Goal: Task Accomplishment & Management: Use online tool/utility

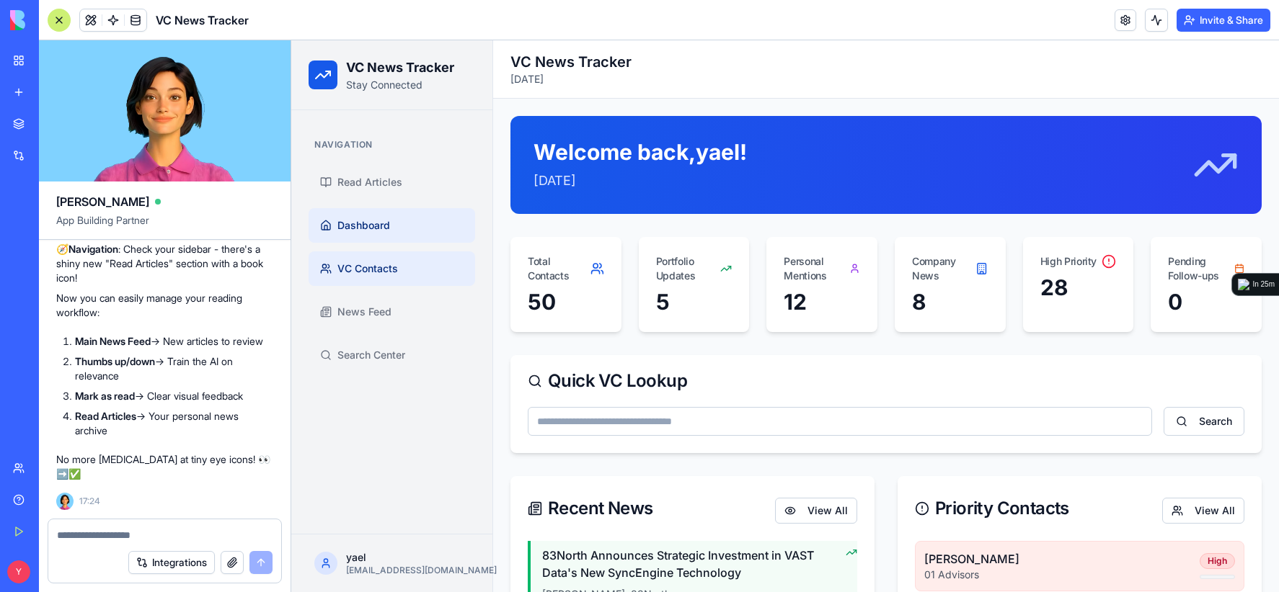
click at [363, 268] on span "VC Contacts" at bounding box center [367, 269] width 61 height 14
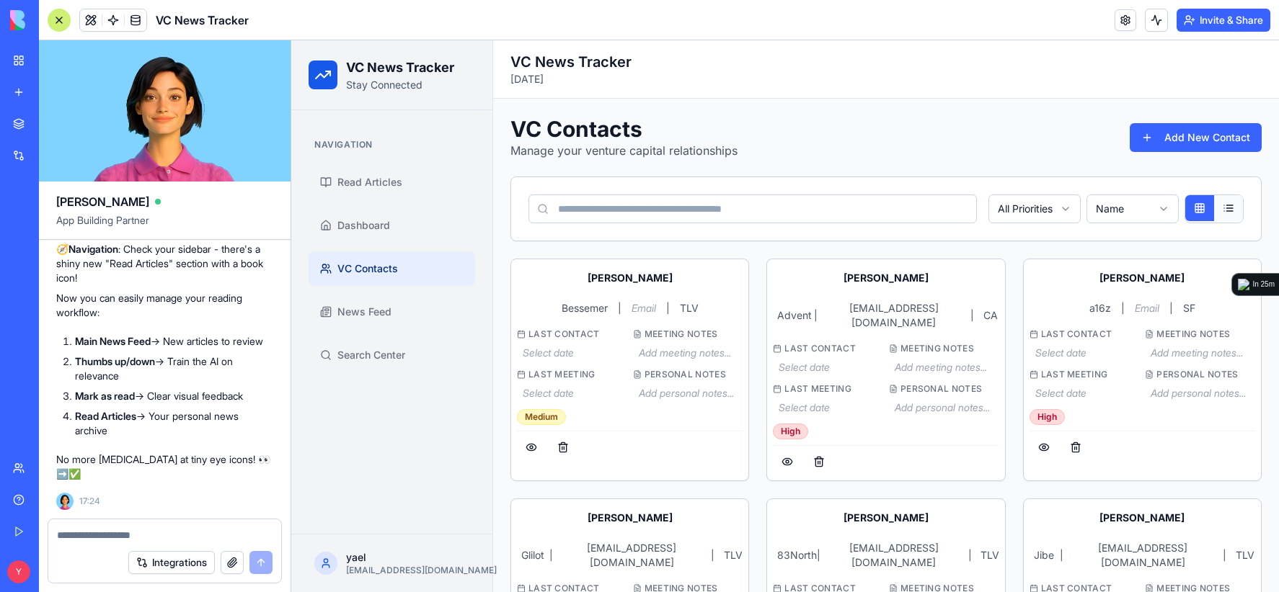
click at [1219, 211] on button at bounding box center [1228, 208] width 29 height 26
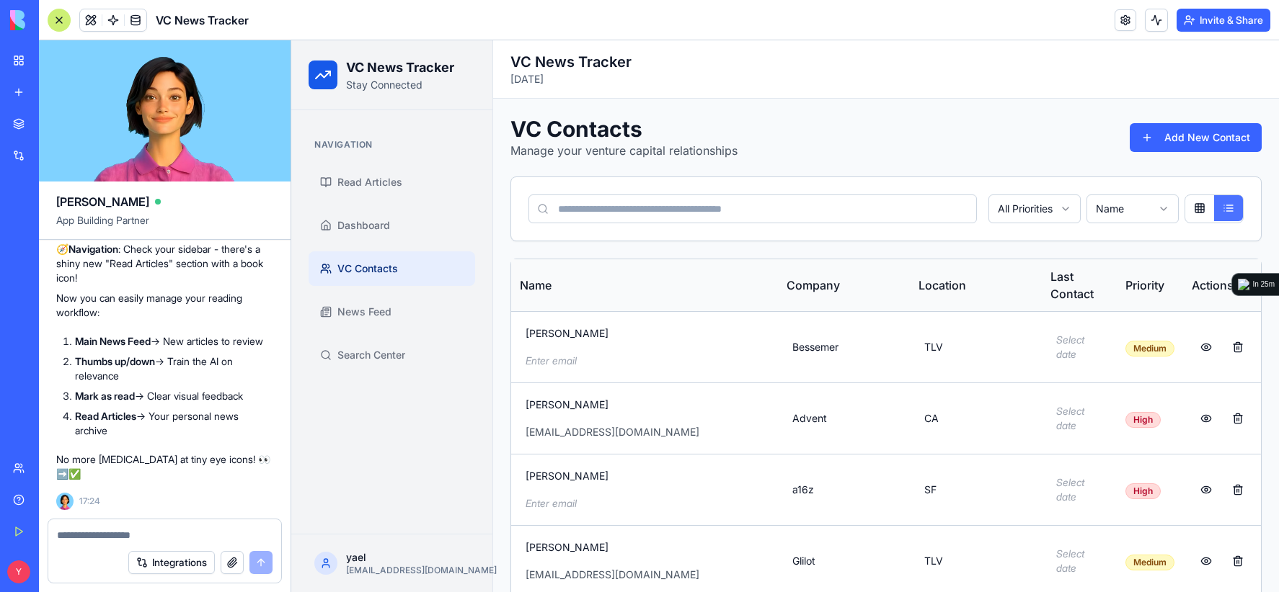
click at [1219, 211] on button at bounding box center [1228, 208] width 29 height 26
click at [179, 536] on textarea at bounding box center [165, 535] width 216 height 14
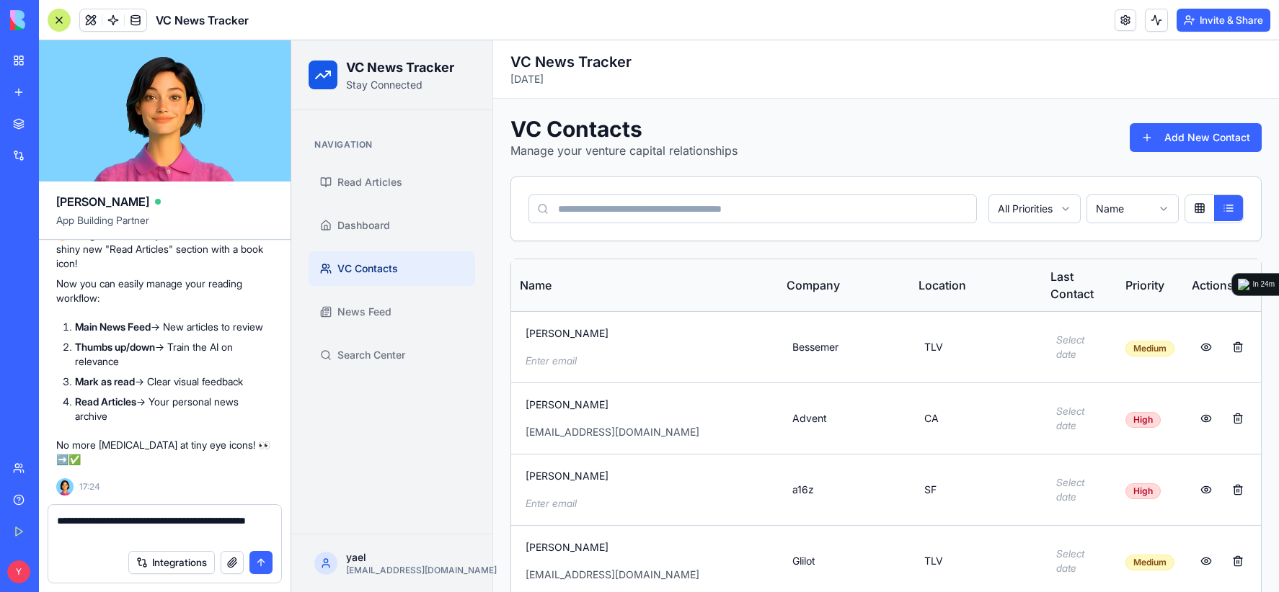
type textarea "**********"
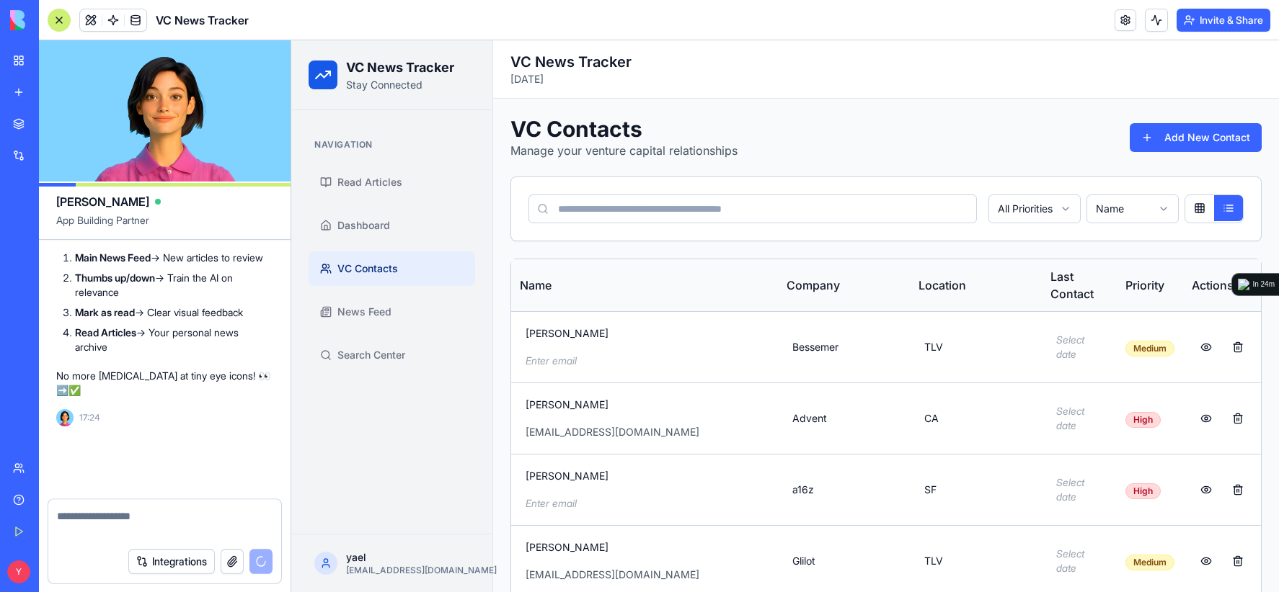
scroll to position [24050, 0]
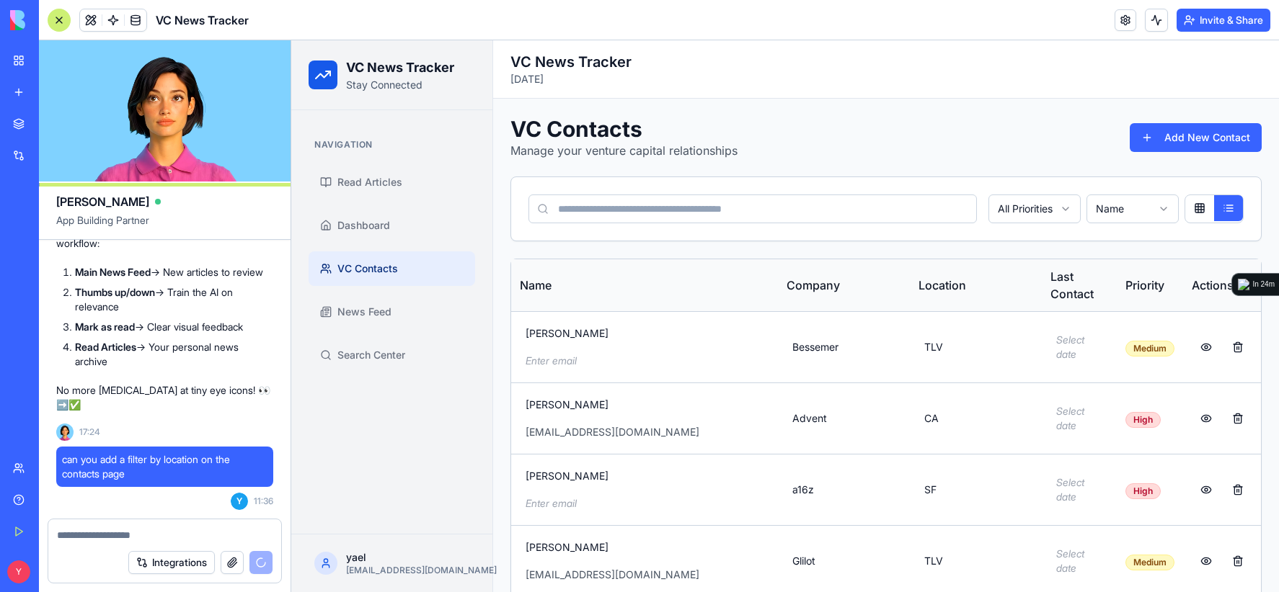
click at [1149, 224] on div "All Priorities Name" at bounding box center [886, 208] width 750 height 63
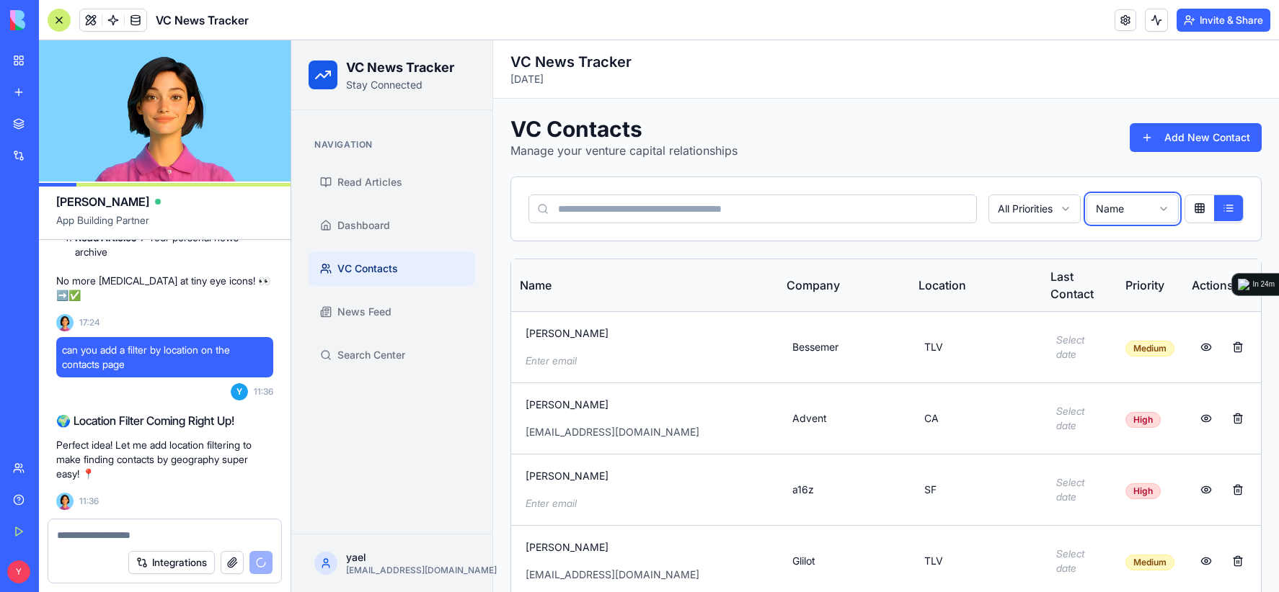
scroll to position [24185, 0]
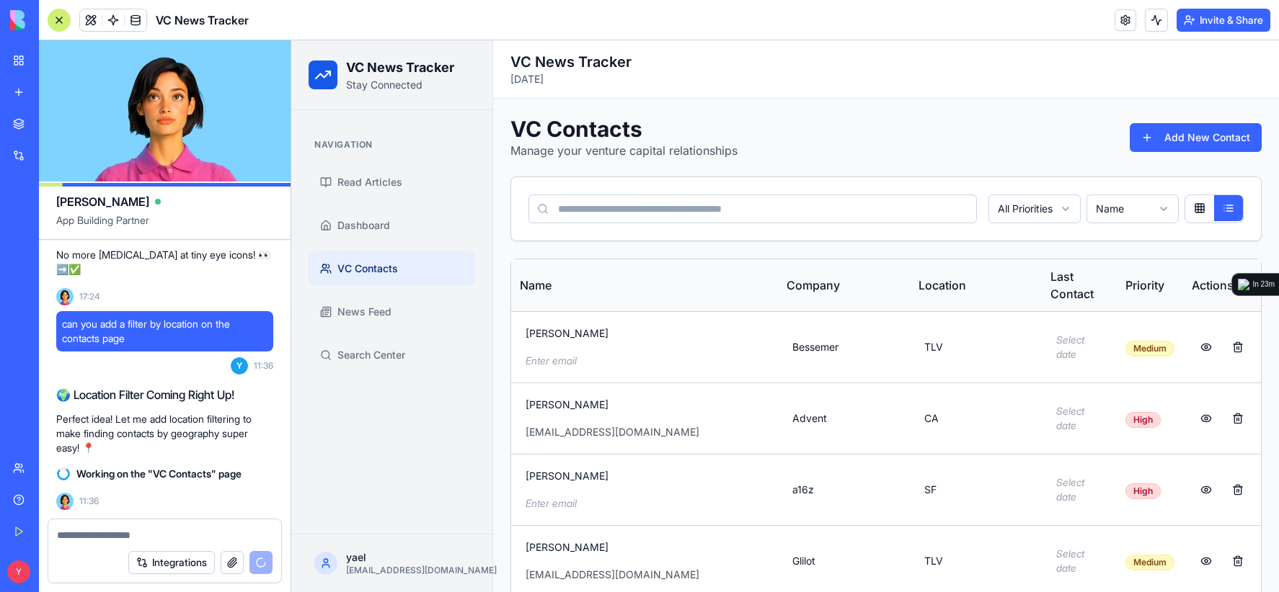
drag, startPoint x: 1124, startPoint y: 70, endPoint x: 1039, endPoint y: 112, distance: 95.1
click at [1124, 70] on h2 "VC News Tracker" at bounding box center [885, 62] width 751 height 20
